Goal: Information Seeking & Learning: Learn about a topic

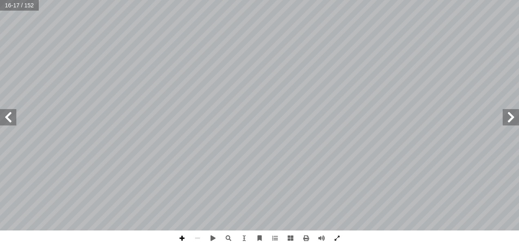
click at [178, 241] on span at bounding box center [182, 238] width 16 height 16
click at [102, 74] on html "الصفحة الرئيسية الصف الأول الصف الثاني الصف الثالث الصف الرابع الصف الخامس الصف…" at bounding box center [259, 37] width 519 height 74
click at [201, 236] on span at bounding box center [198, 238] width 16 height 16
click at [197, 236] on span at bounding box center [198, 238] width 16 height 16
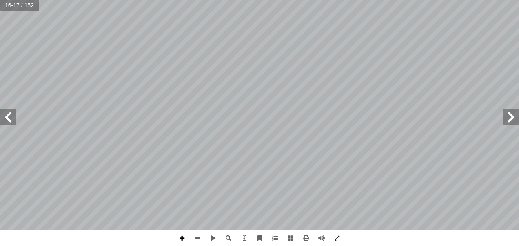
click at [180, 236] on span at bounding box center [182, 238] width 16 height 16
click at [243, 74] on html "الصفحة الرئيسية الصف الأول الصف الثاني الصف الثالث الصف الرابع الصف الخامس الصف…" at bounding box center [259, 37] width 519 height 74
click at [182, 237] on span at bounding box center [182, 238] width 16 height 16
click at [198, 236] on span at bounding box center [198, 238] width 16 height 16
click at [177, 238] on span at bounding box center [182, 238] width 16 height 16
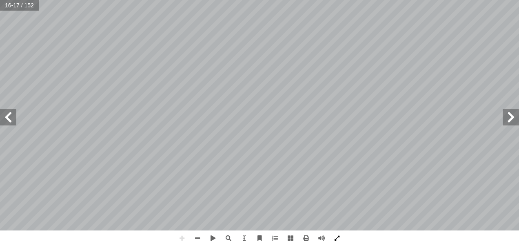
click at [336, 231] on div "1 ٢ [PERSON_NAME] (1) َ ت تي: ْ أ ا َ فيما ي َ فرد ُ الم َ الحال ُ ن ّ عي ُ ن ن…" at bounding box center [259, 123] width 519 height 246
click at [223, 234] on div "1 ٢ [PERSON_NAME] (1) َ ت تي: ْ أ ا َ فيما ي َ فرد ُ الم َ الحال ُ ن ّ عي ُ ن ن…" at bounding box center [259, 123] width 519 height 246
click at [199, 237] on span at bounding box center [198, 238] width 16 height 16
click at [182, 235] on span at bounding box center [182, 238] width 16 height 16
click at [183, 241] on span at bounding box center [182, 238] width 16 height 16
